Goal: Task Accomplishment & Management: Complete application form

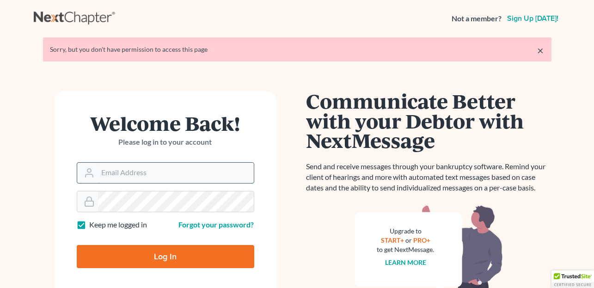
drag, startPoint x: 0, startPoint y: 0, endPoint x: 189, endPoint y: 173, distance: 256.2
click at [189, 173] on input "Email Address" at bounding box center [176, 173] width 156 height 20
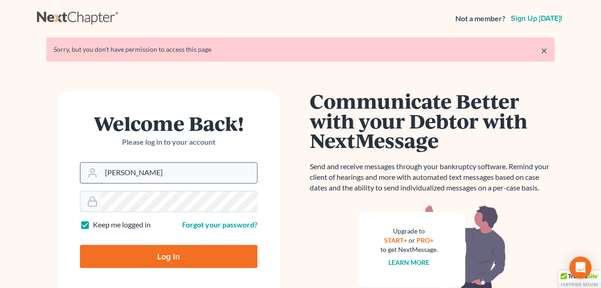
type input "[PERSON_NAME][EMAIL_ADDRESS][DOMAIN_NAME]"
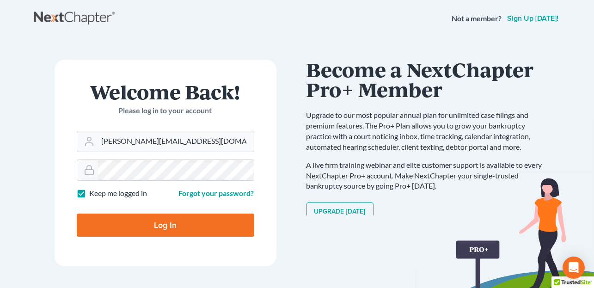
click at [165, 229] on input "Log In" at bounding box center [166, 225] width 178 height 23
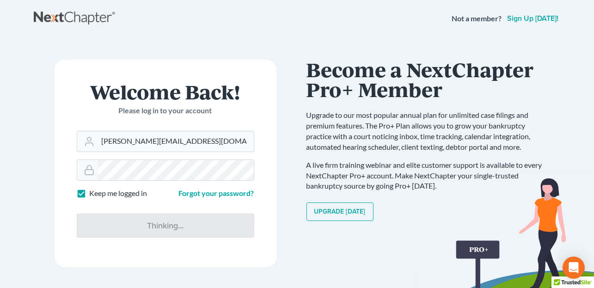
type input "Thinking..."
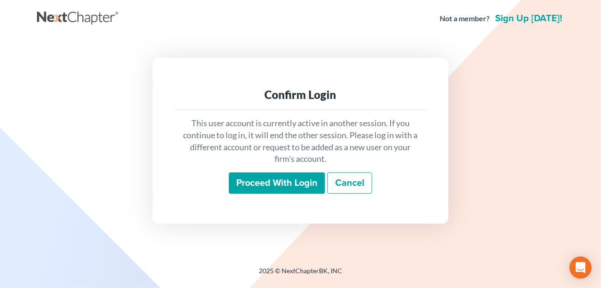
click at [308, 179] on input "Proceed with login" at bounding box center [277, 182] width 96 height 21
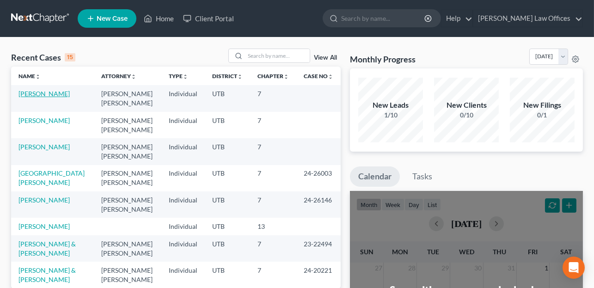
click at [36, 93] on link "[PERSON_NAME]" at bounding box center [43, 94] width 51 height 8
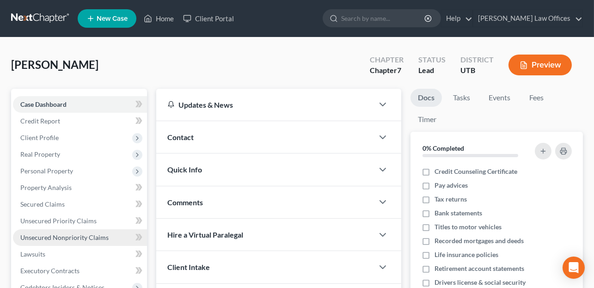
click at [79, 233] on span "Unsecured Nonpriority Claims" at bounding box center [64, 237] width 88 height 8
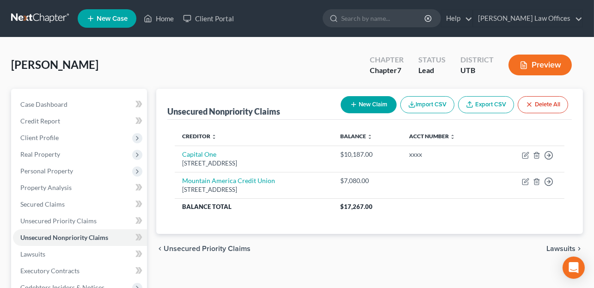
click at [362, 104] on button "New Claim" at bounding box center [369, 104] width 56 height 17
select select "0"
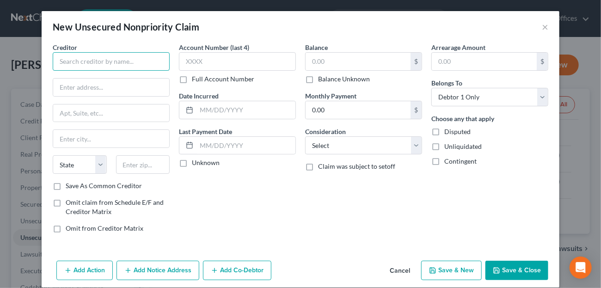
click at [85, 67] on input "text" at bounding box center [111, 61] width 117 height 18
drag, startPoint x: 102, startPoint y: 59, endPoint x: 121, endPoint y: 81, distance: 29.2
click at [102, 59] on input "AES/ELFI-[GEOGRAPHIC_DATA]" at bounding box center [111, 61] width 117 height 18
type input "AES/ELFI-SouthEast Bank"
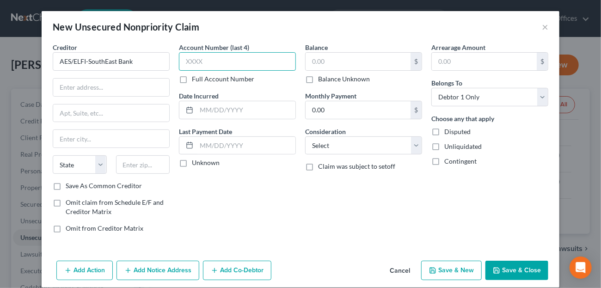
click at [191, 62] on input "text" at bounding box center [237, 61] width 117 height 18
type input "xxxx"
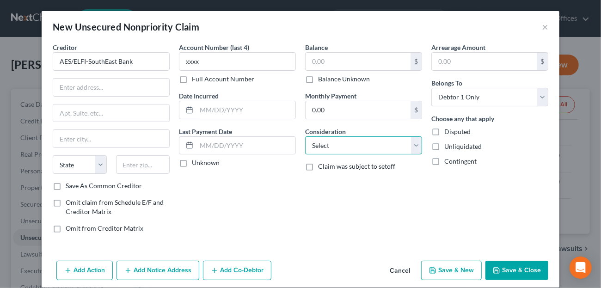
click at [407, 147] on select "Select Cable / Satellite Services Collection Agency Credit Card Debt Debt Couns…" at bounding box center [363, 145] width 117 height 18
select select "17"
click at [305, 136] on select "Select Cable / Satellite Services Collection Agency Credit Card Debt Debt Couns…" at bounding box center [363, 145] width 117 height 18
click at [311, 190] on div "Balance $ Balance Unknown Balance Undetermined $ Balance Unknown Monthly Paymen…" at bounding box center [364, 142] width 126 height 198
click at [207, 112] on input "text" at bounding box center [245, 110] width 99 height 18
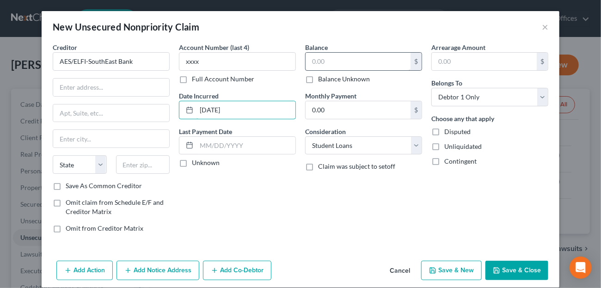
type input "[DATE]"
click at [332, 66] on input "text" at bounding box center [358, 62] width 105 height 18
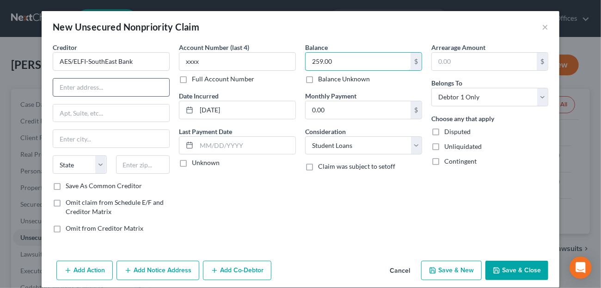
type input "259.00"
click at [78, 87] on input "text" at bounding box center [111, 88] width 116 height 18
type input "[STREET_ADDRESS]"
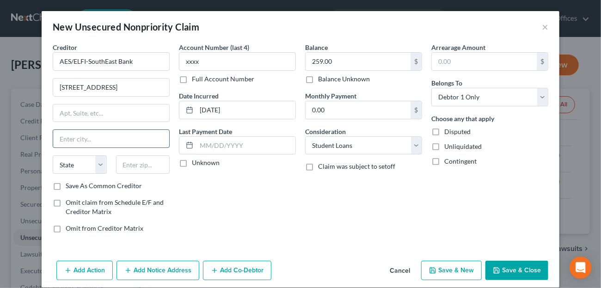
click at [73, 135] on input "text" at bounding box center [111, 139] width 116 height 18
type input "[GEOGRAPHIC_DATA]"
select select "39"
type input "17102"
click at [66, 184] on label "Save As Common Creditor" at bounding box center [104, 185] width 76 height 9
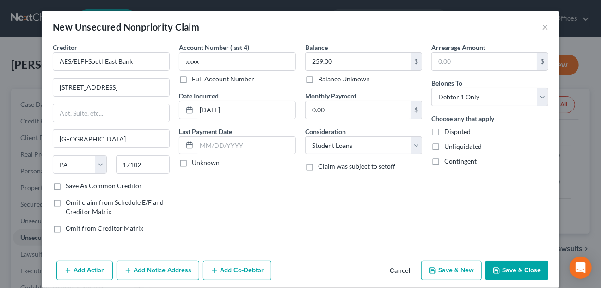
click at [69, 184] on input "Save As Common Creditor" at bounding box center [72, 184] width 6 height 6
checkbox input "true"
click at [177, 205] on div "Account Number (last 4) xxxx Full Account Number Date Incurred [DATE] Last Paym…" at bounding box center [237, 142] width 126 height 198
click at [452, 265] on button "Save & New" at bounding box center [451, 270] width 61 height 19
select select "0"
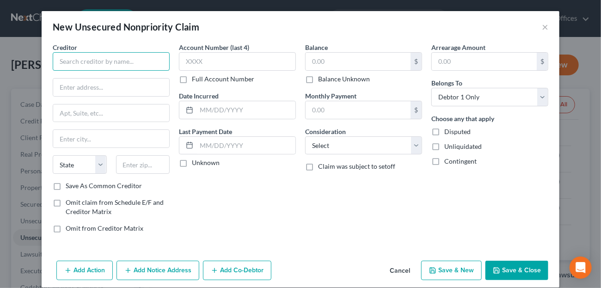
click at [115, 68] on input "text" at bounding box center [111, 61] width 117 height 18
type input "e"
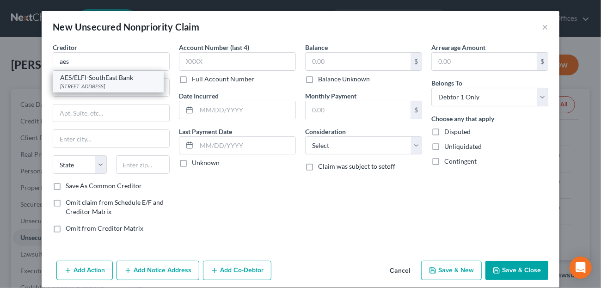
click at [100, 86] on div "[STREET_ADDRESS]" at bounding box center [108, 86] width 96 height 8
type input "AES/ELFI-SouthEast Bank"
type input "[STREET_ADDRESS]"
type input "[GEOGRAPHIC_DATA]"
select select "39"
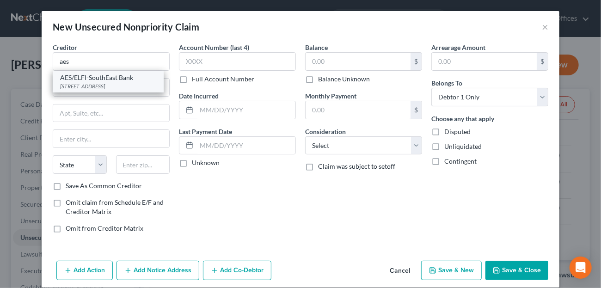
type input "17102"
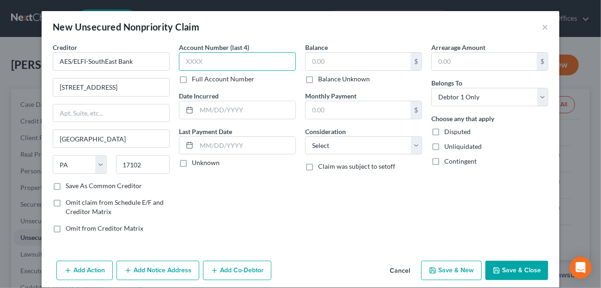
click at [235, 63] on input "text" at bounding box center [237, 61] width 117 height 18
type input "xxxx"
click at [206, 110] on input "text" at bounding box center [245, 110] width 99 height 18
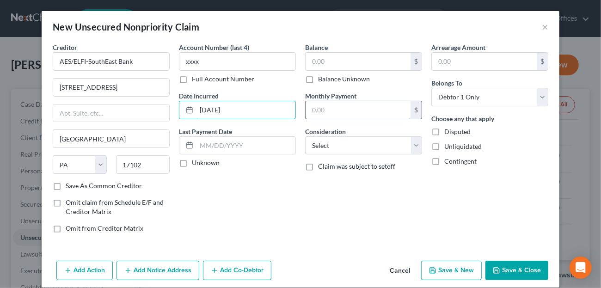
type input "[DATE]"
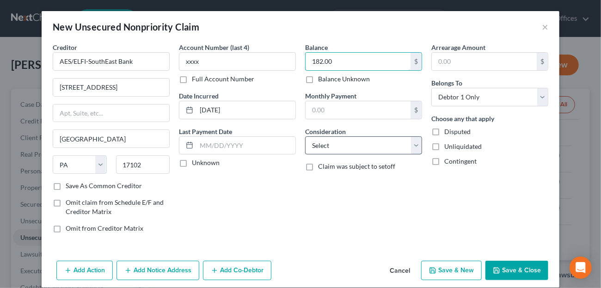
type input "182.00"
click at [348, 144] on select "Select Cable / Satellite Services Collection Agency Credit Card Debt Debt Couns…" at bounding box center [363, 145] width 117 height 18
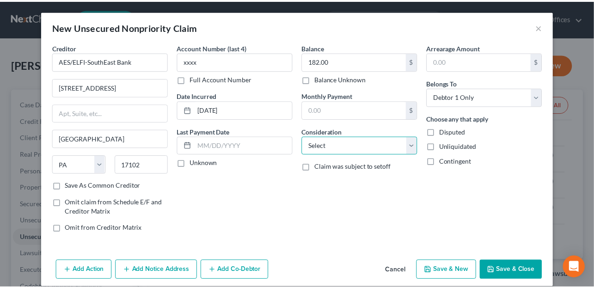
scroll to position [9, 0]
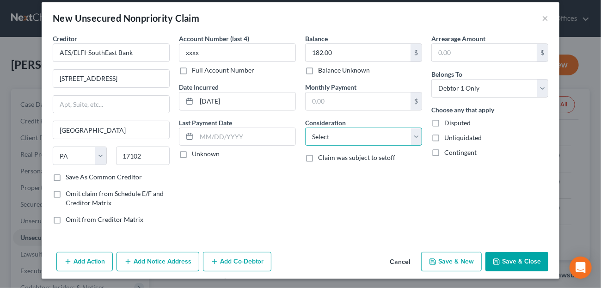
click at [333, 135] on select "Select Cable / Satellite Services Collection Agency Credit Card Debt Debt Couns…" at bounding box center [363, 137] width 117 height 18
select select "17"
click at [305, 128] on select "Select Cable / Satellite Services Collection Agency Credit Card Debt Debt Couns…" at bounding box center [363, 137] width 117 height 18
click at [402, 258] on button "Cancel" at bounding box center [399, 262] width 35 height 18
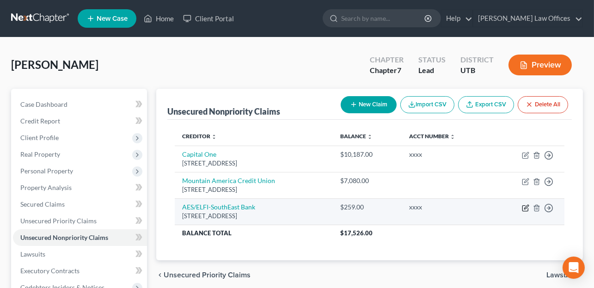
click at [525, 205] on icon "button" at bounding box center [525, 207] width 7 height 7
select select "39"
select select "17"
select select "0"
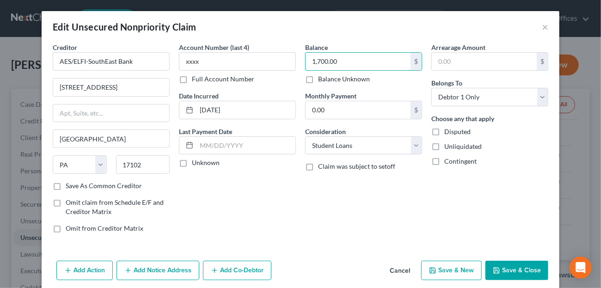
type input "1,700.00"
click at [524, 268] on button "Save & Close" at bounding box center [516, 270] width 63 height 19
